Goal: Understand process/instructions

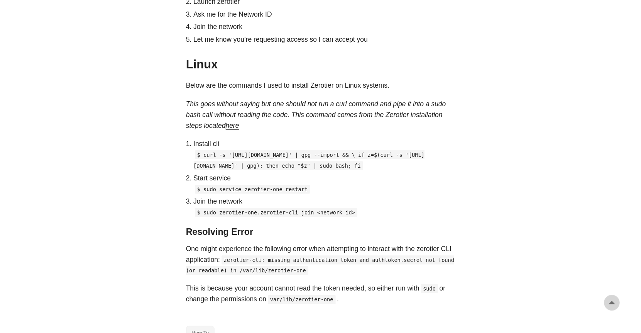
scroll to position [511, 0]
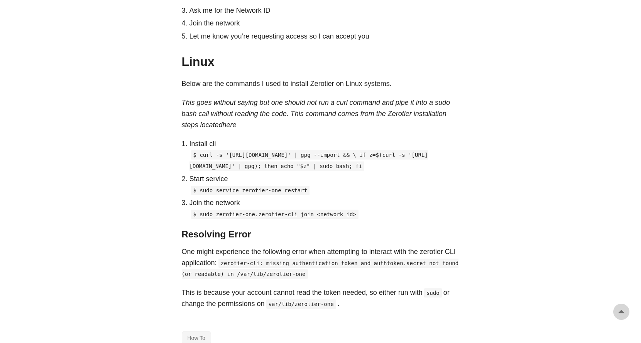
drag, startPoint x: 311, startPoint y: 184, endPoint x: 200, endPoint y: 152, distance: 115.7
click at [200, 152] on p "$ curl -s '[URL][DOMAIN_NAME]' | gpg --import && \ if z=$(curl -s '[URL][DOMAIN…" at bounding box center [324, 160] width 270 height 22
copy code "curl -s '[URL][DOMAIN_NAME]' | gpg --import && \ if z=$(curl -s '[URL][DOMAIN_N…"
click at [242, 171] on code "$ curl -s '[URL][DOMAIN_NAME]' | gpg --import && \ if z=$(curl -s '[URL][DOMAIN…" at bounding box center [308, 161] width 238 height 20
drag, startPoint x: 199, startPoint y: 152, endPoint x: 319, endPoint y: 182, distance: 123.9
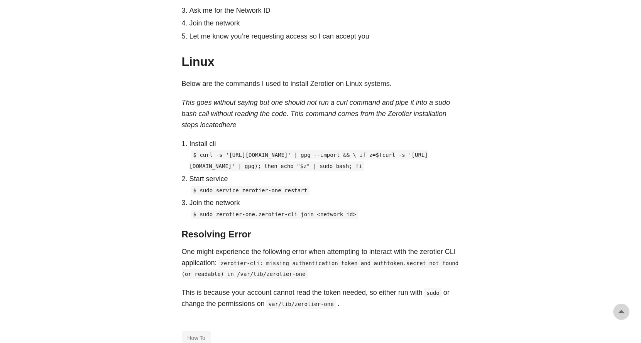
click at [319, 172] on p "$ curl -s '[URL][DOMAIN_NAME]' | gpg --import && \ if z=$(curl -s '[URL][DOMAIN…" at bounding box center [324, 160] width 270 height 22
copy code "curl -s '[URL][DOMAIN_NAME]' | gpg --import && \ if z=$(curl -s '[URL][DOMAIN_N…"
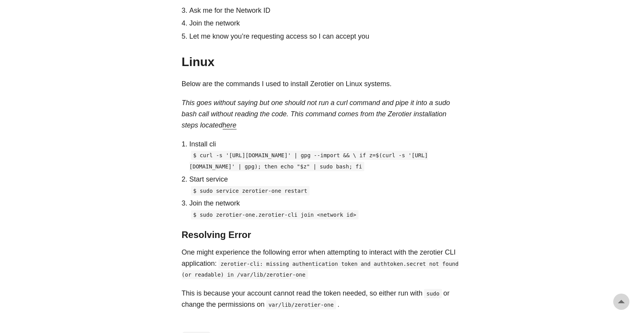
click at [264, 167] on code "$ curl -s '[URL][DOMAIN_NAME]' | gpg --import && \ if z=$(curl -s '[URL][DOMAIN…" at bounding box center [308, 161] width 238 height 20
drag, startPoint x: 311, startPoint y: 184, endPoint x: 200, endPoint y: 153, distance: 115.6
click at [200, 153] on p "$ curl -s '[URL][DOMAIN_NAME]' | gpg --import && \ if z=$(curl -s '[URL][DOMAIN…" at bounding box center [324, 160] width 270 height 22
copy code "curl -s '[URL][DOMAIN_NAME]' | gpg --import && \ if z=$(curl -s '[URL][DOMAIN_N…"
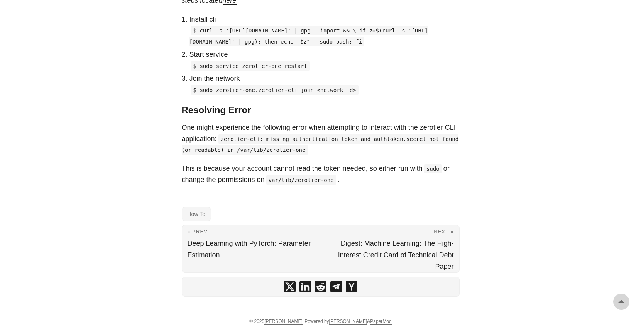
scroll to position [650, 0]
drag, startPoint x: 243, startPoint y: 68, endPoint x: 281, endPoint y: 68, distance: 37.4
click at [281, 68] on code "$ sudo service zerotier-one restart" at bounding box center [250, 65] width 119 height 9
copy code "zerotier-one"
